Goal: Navigation & Orientation: Find specific page/section

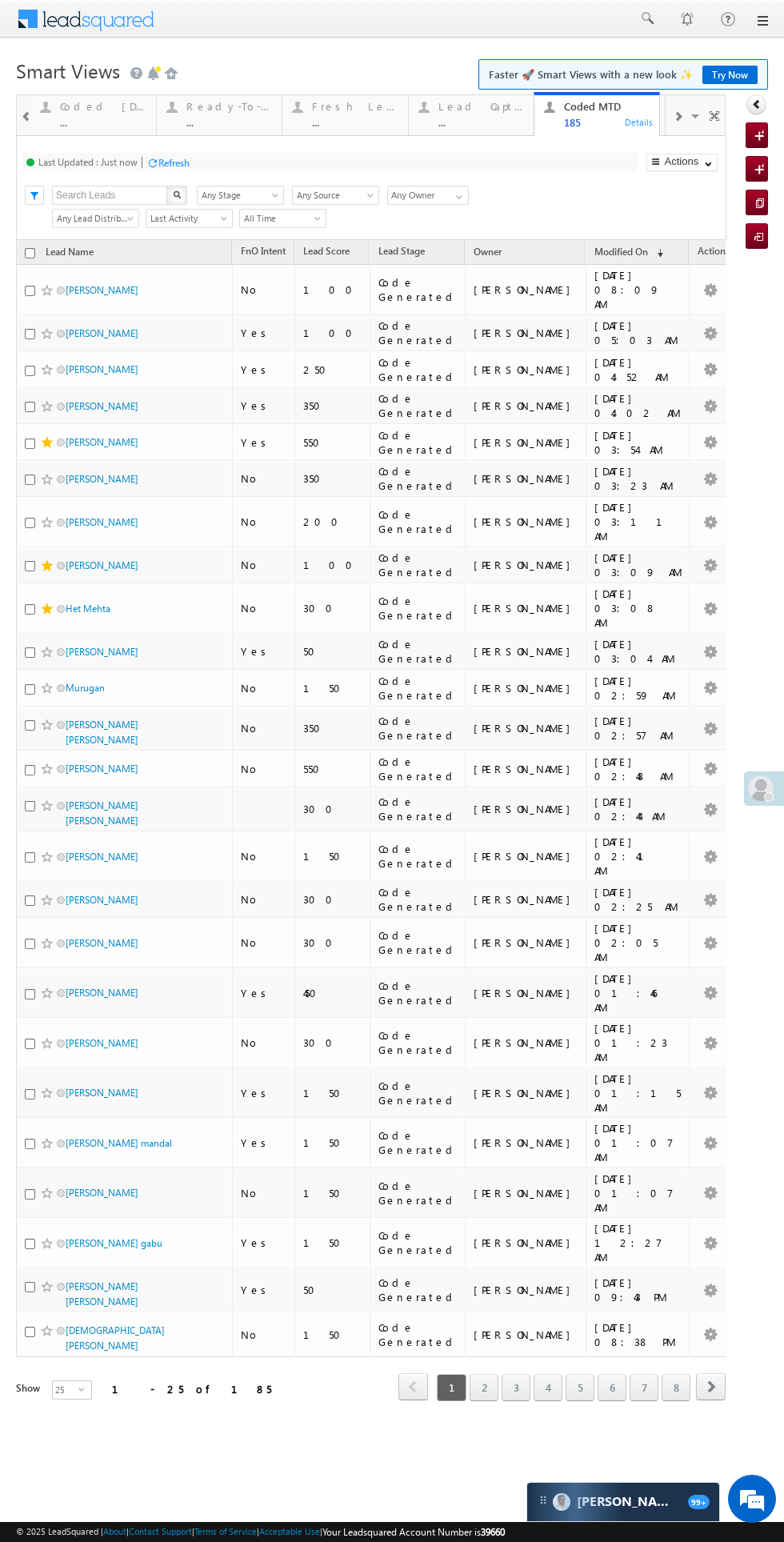
click at [83, 105] on div "Coded [DATE]" at bounding box center [103, 106] width 86 height 13
